Goal: Check status: Check status

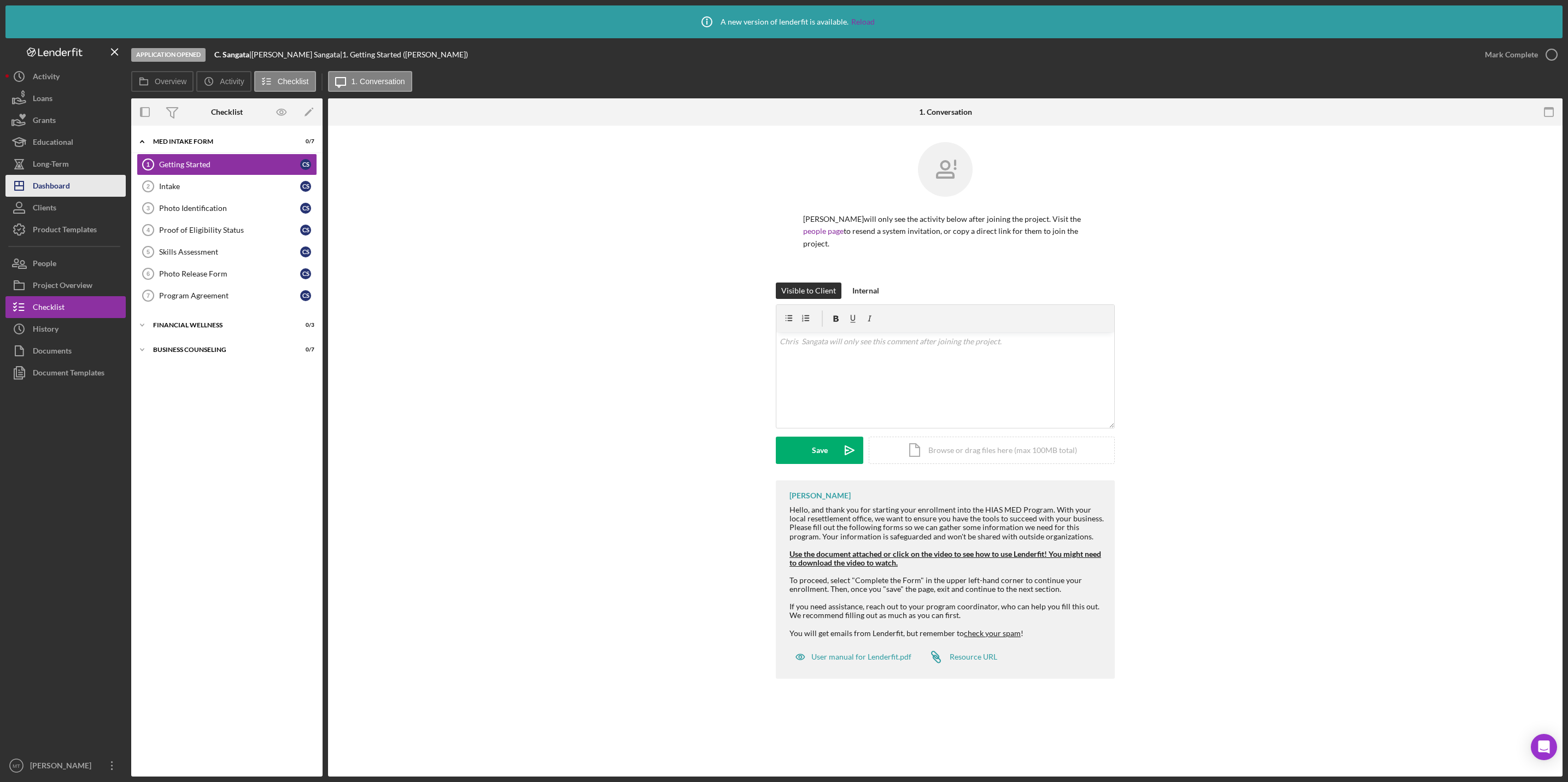
click at [66, 184] on div "Dashboard" at bounding box center [51, 187] width 37 height 25
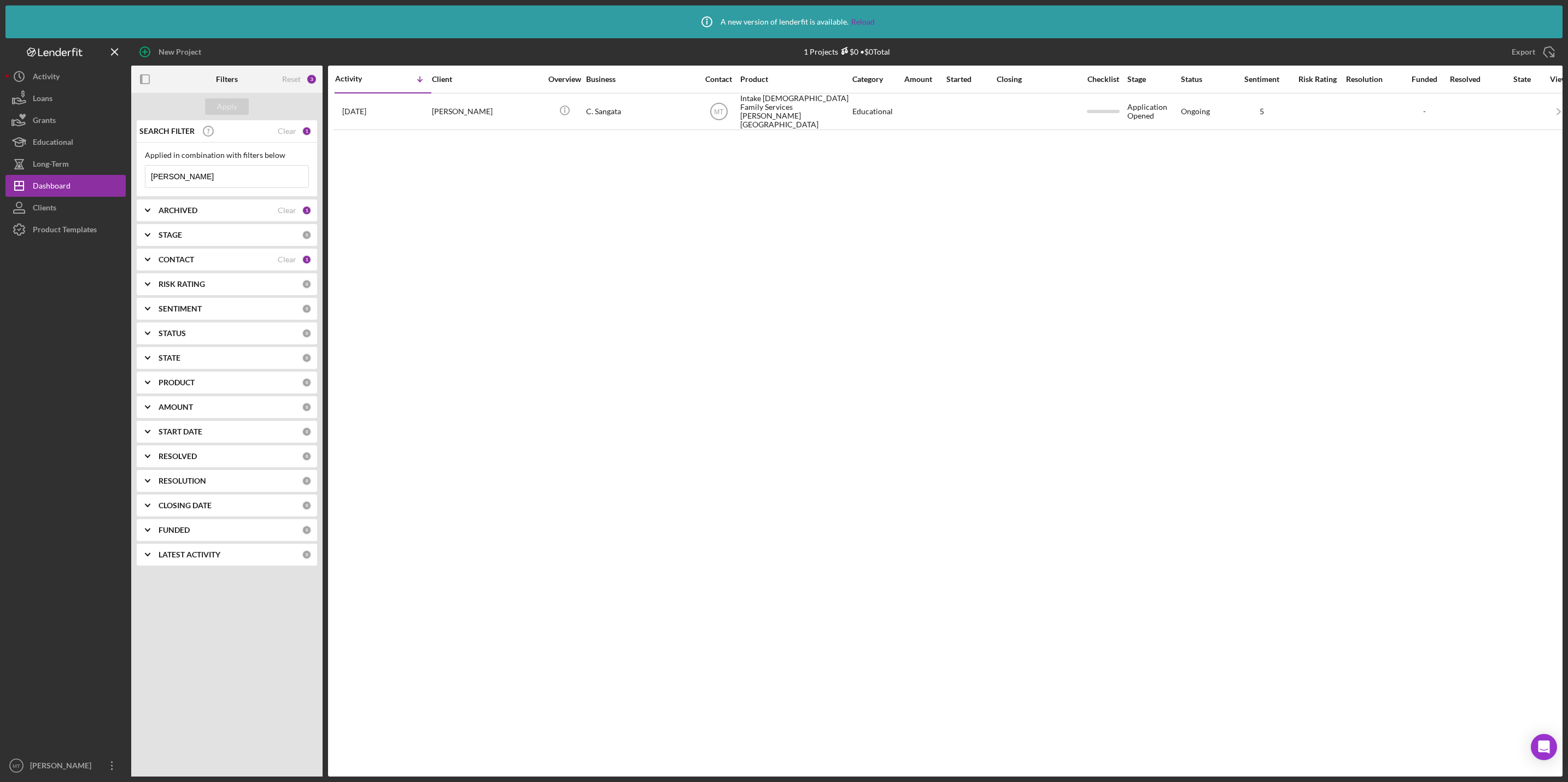
drag, startPoint x: 217, startPoint y: 172, endPoint x: 133, endPoint y: 170, distance: 84.0
click at [133, 170] on div "SEARCH FILTER Clear 1 Applied in combination with filters below [PERSON_NAME] I…" at bounding box center [226, 347] width 191 height 454
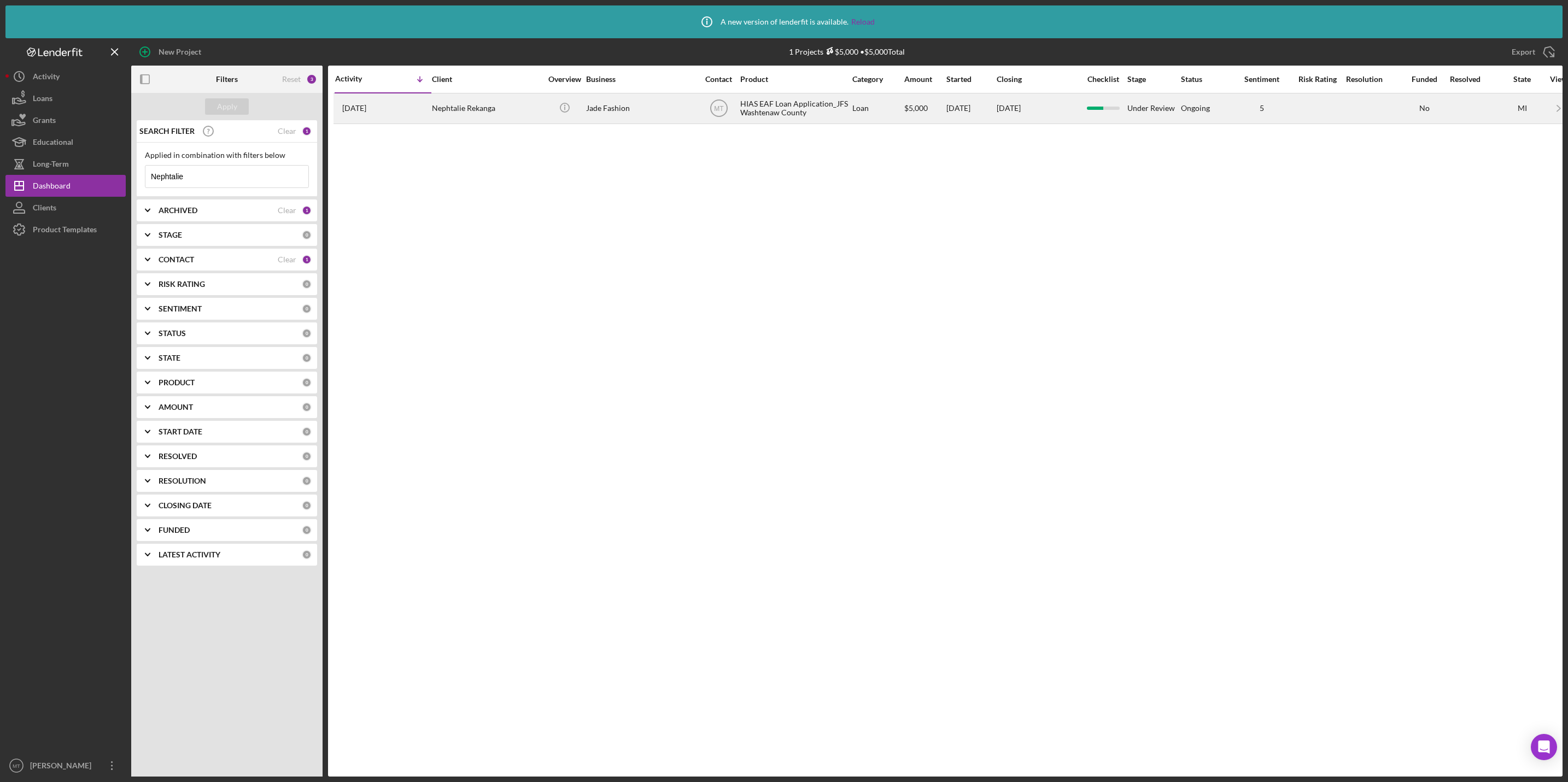
type input "Nephtalie"
click at [749, 105] on div "HIAS EAF Loan Application_JFS Washtenaw County" at bounding box center [795, 108] width 110 height 29
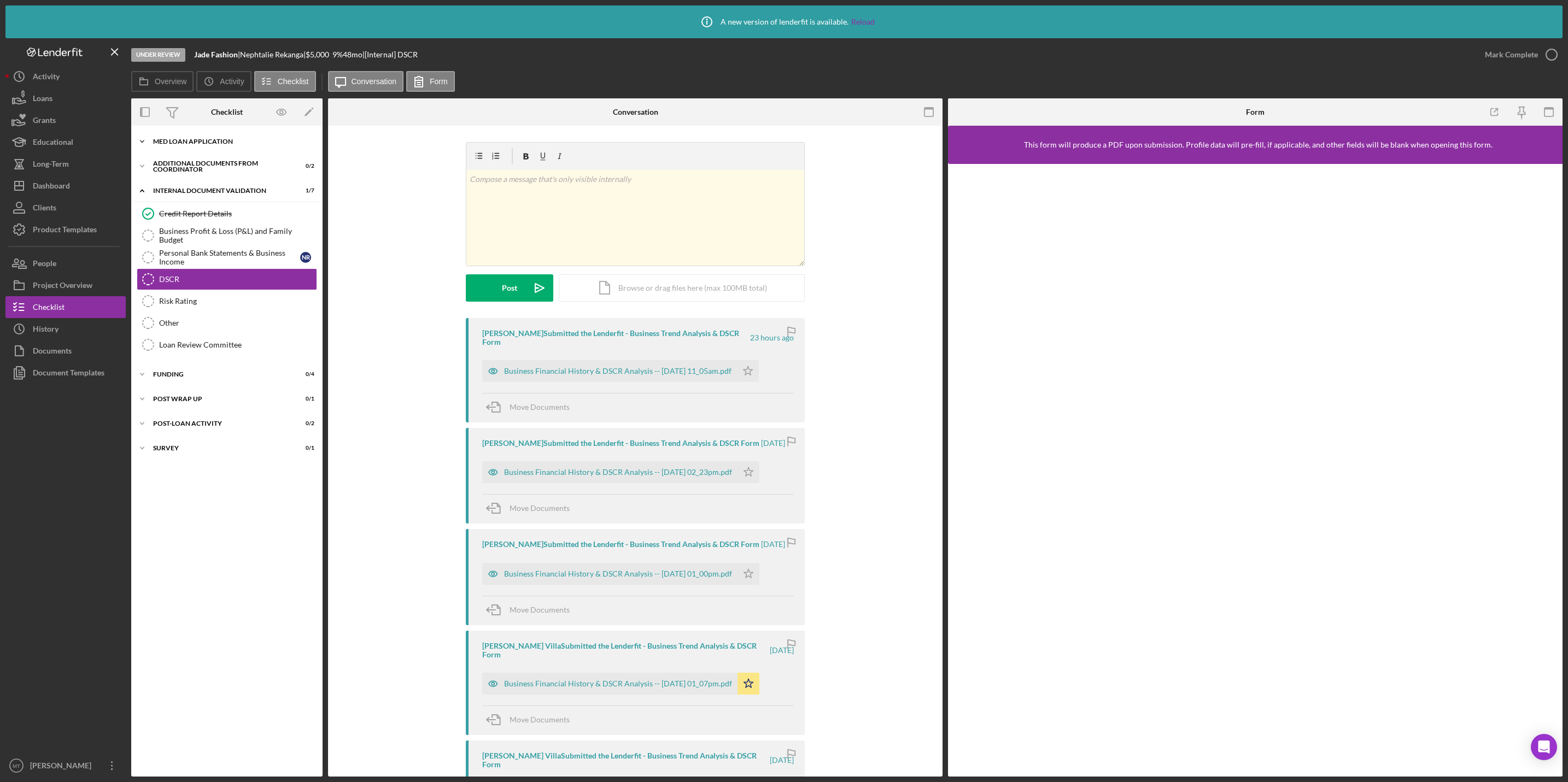
click at [191, 138] on div "MED Loan Application" at bounding box center [231, 142] width 156 height 7
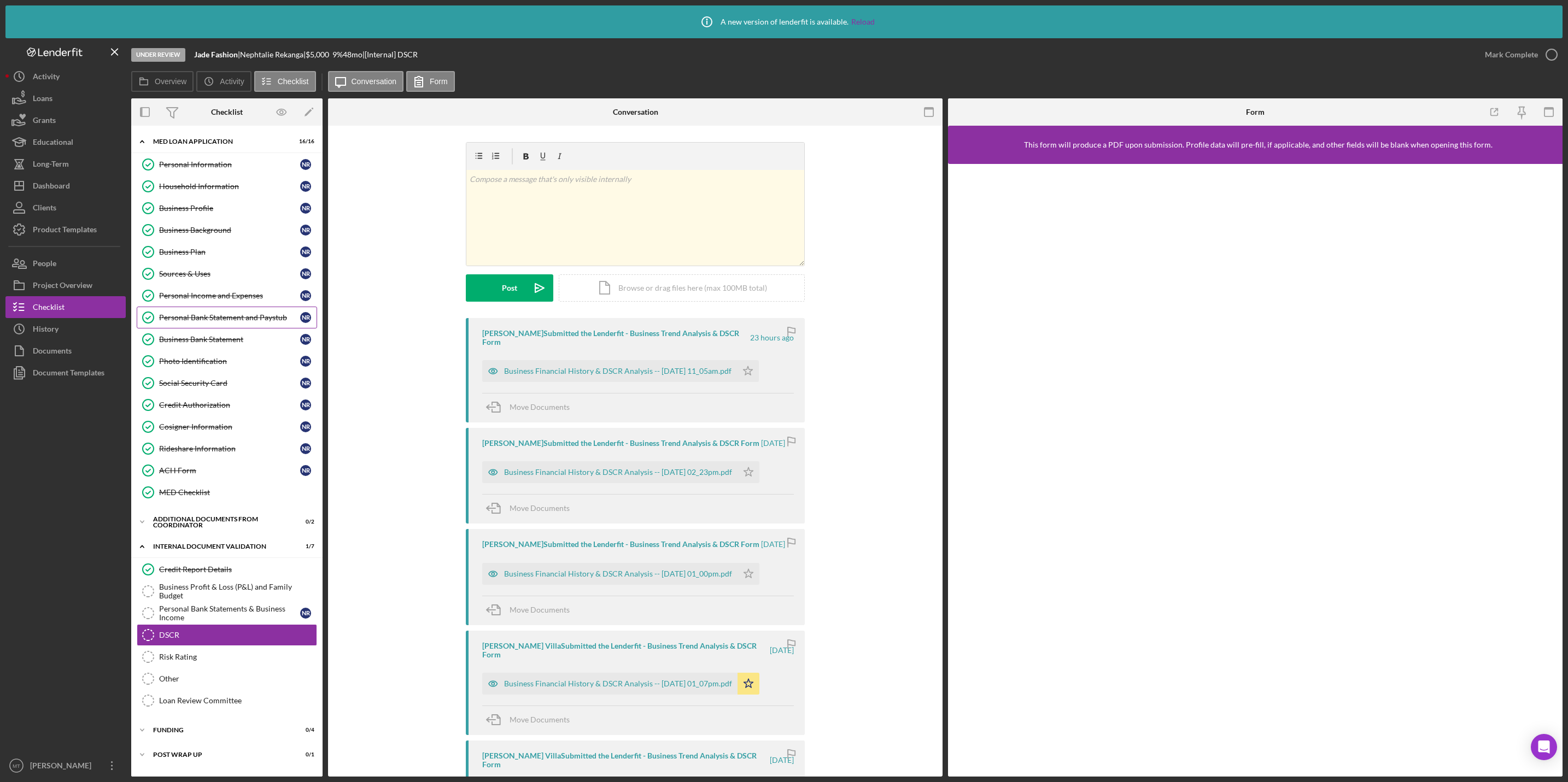
click at [202, 322] on div "Personal Bank Statement and Paystub" at bounding box center [229, 317] width 141 height 9
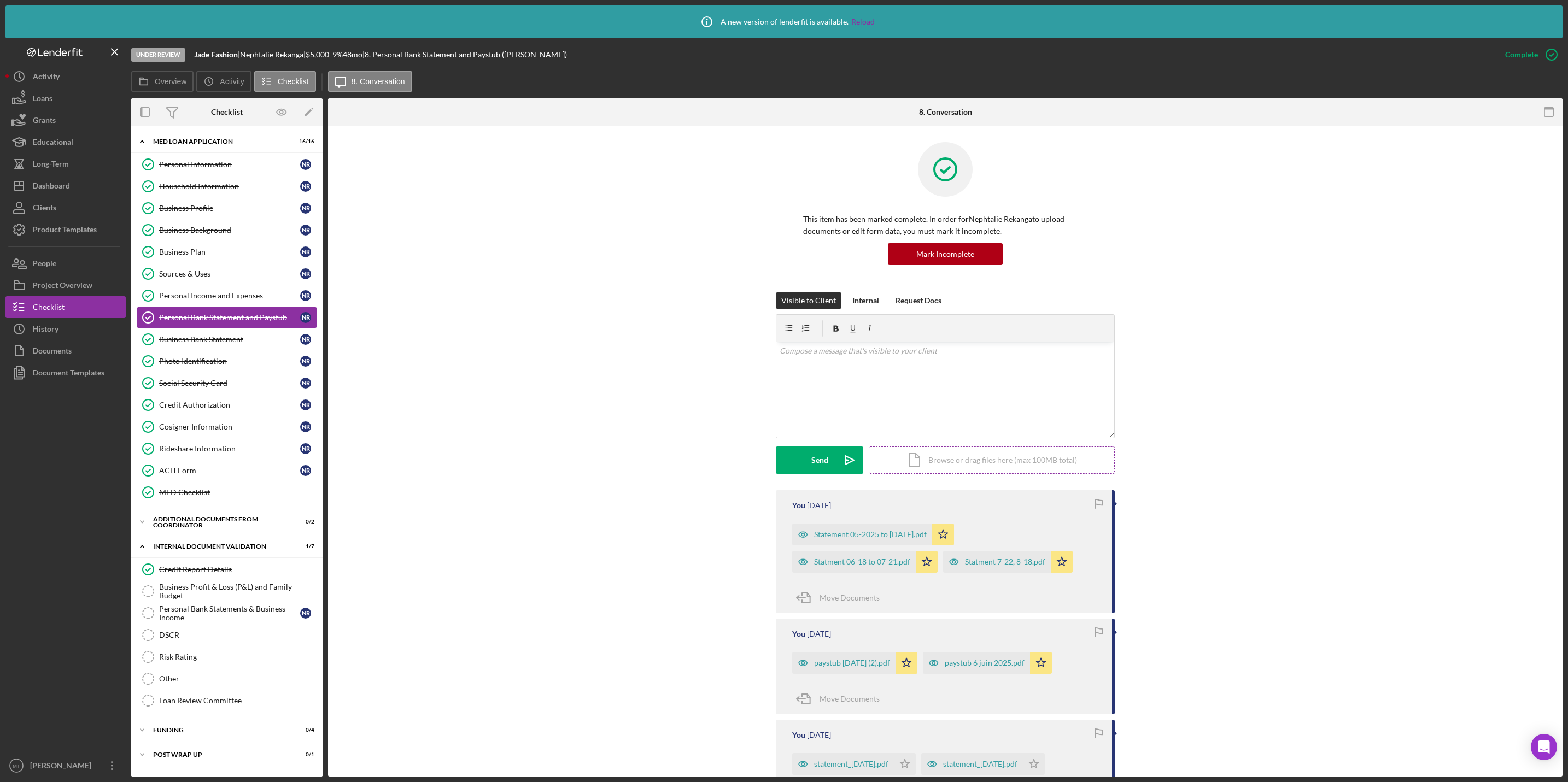
click at [936, 466] on div "Icon/Document Browse or drag files here (max 100MB total) Tap to choose files o…" at bounding box center [992, 460] width 246 height 27
